Goal: Check status

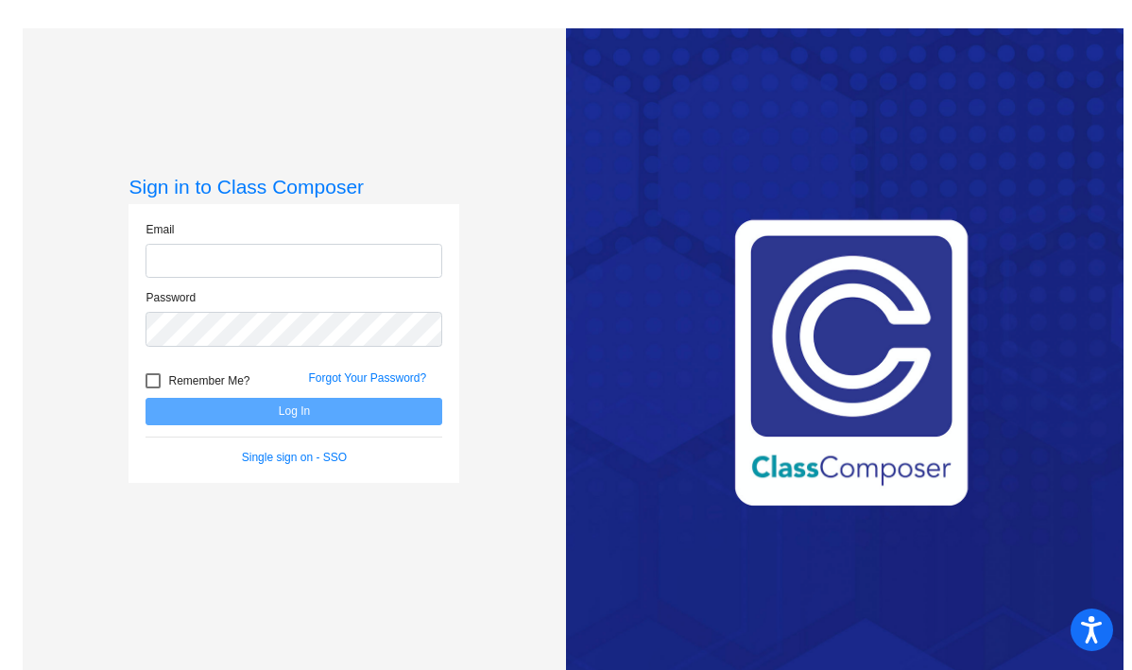
type input "[EMAIL_ADDRESS][DOMAIN_NAME]"
click at [151, 385] on div at bounding box center [153, 380] width 15 height 15
click at [152, 388] on input "Remember Me?" at bounding box center [152, 388] width 1 height 1
checkbox input "true"
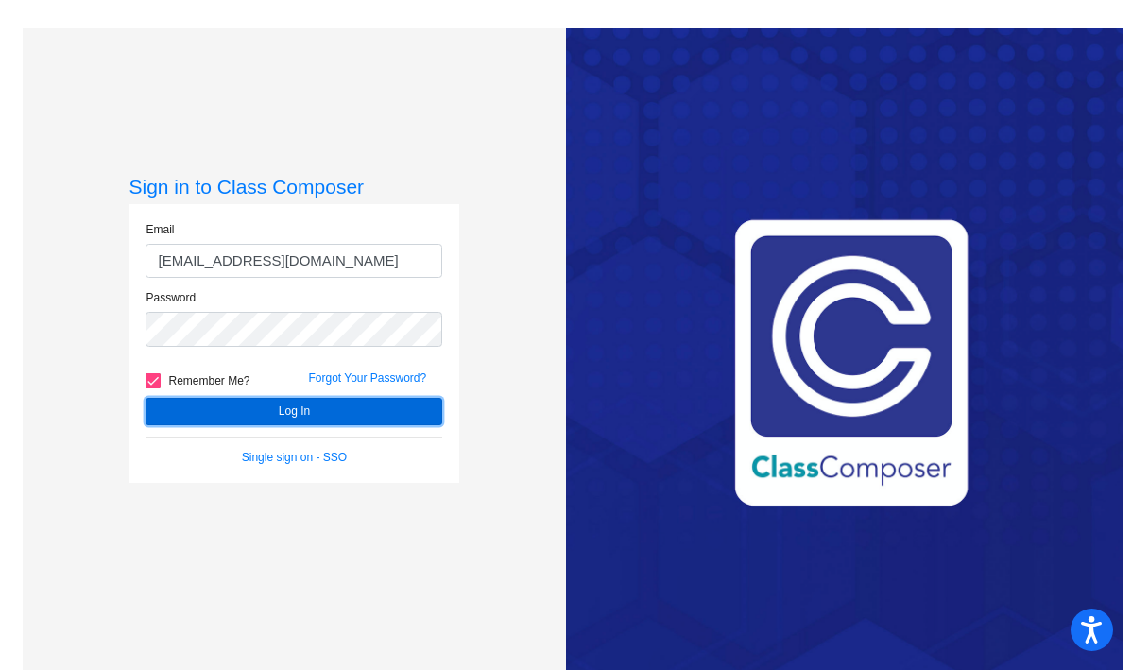
click at [202, 416] on button "Log In" at bounding box center [294, 411] width 297 height 27
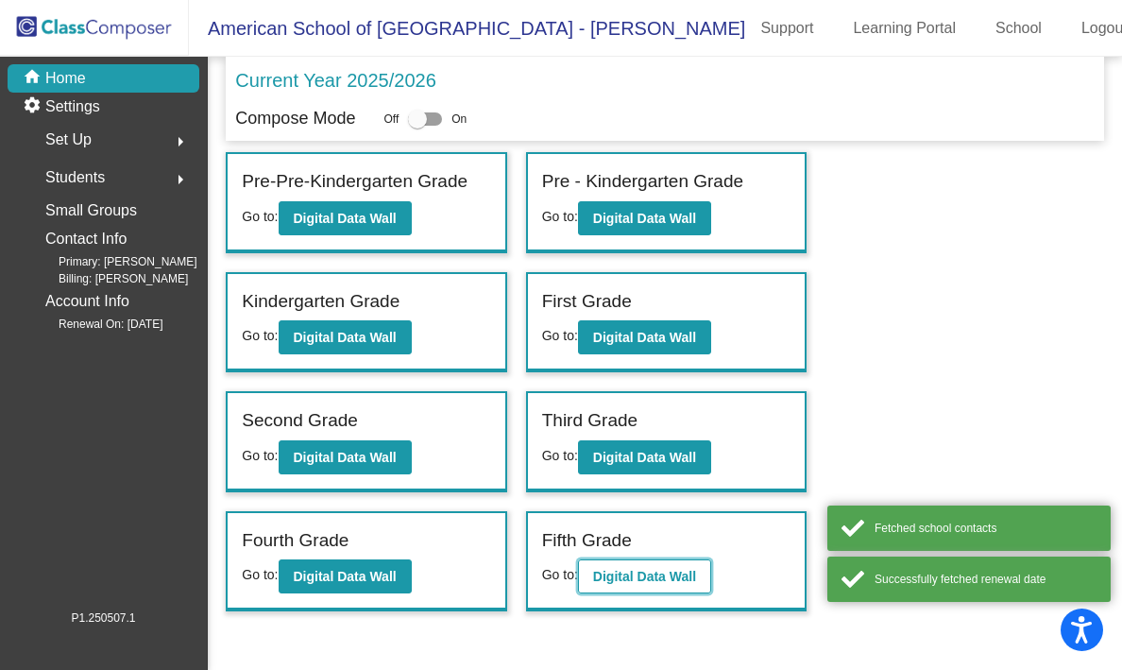
click at [618, 584] on b "Digital Data Wall" at bounding box center [644, 576] width 103 height 15
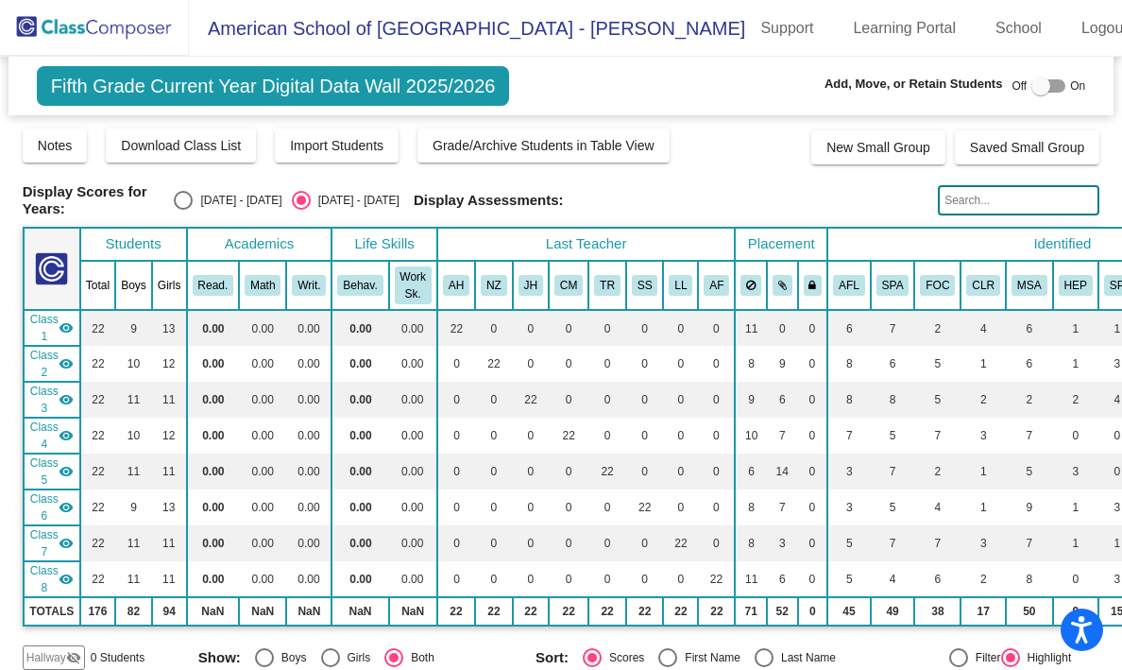
click at [193, 197] on div "Select an option" at bounding box center [183, 200] width 19 height 19
click at [183, 210] on input "[DATE] - [DATE]" at bounding box center [182, 210] width 1 height 1
radio input "true"
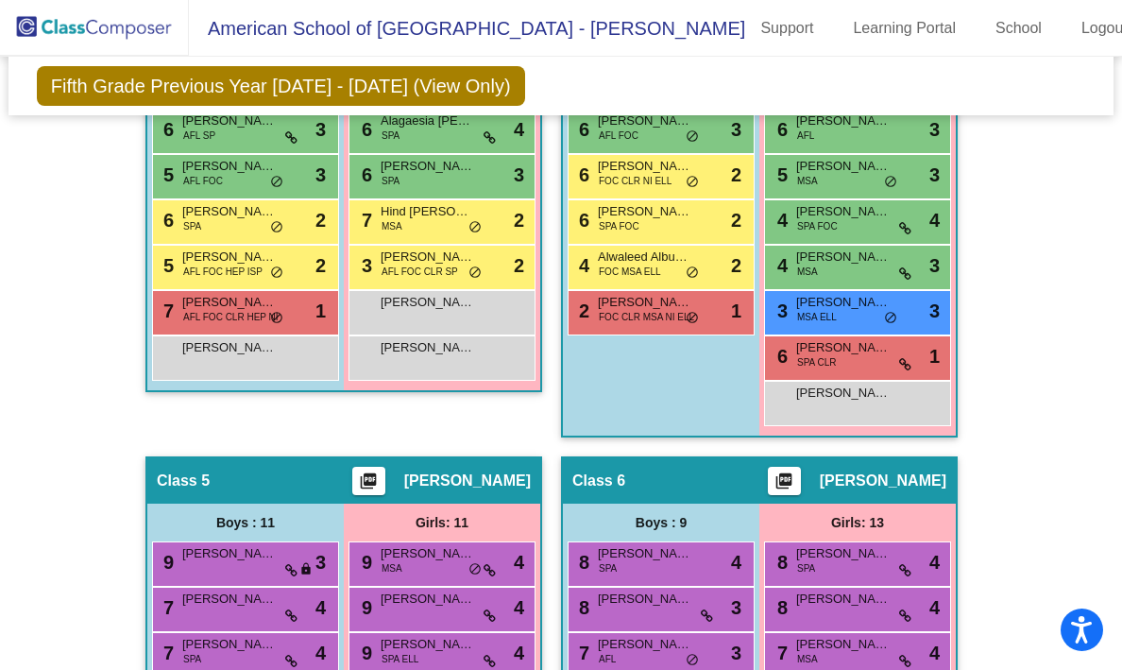
scroll to position [1507, 0]
